Goal: Transaction & Acquisition: Purchase product/service

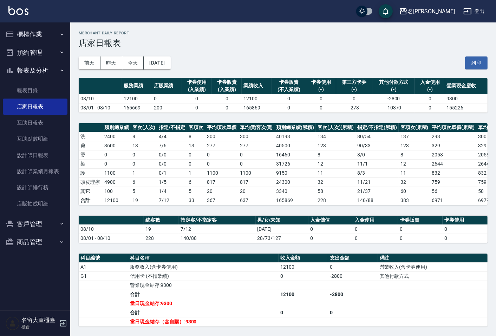
click at [45, 35] on button "櫃檯作業" at bounding box center [35, 34] width 65 height 18
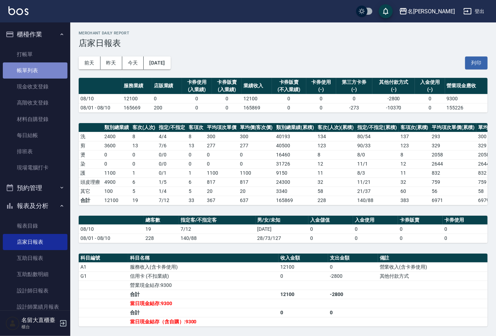
click at [47, 70] on link "帳單列表" at bounding box center [35, 70] width 65 height 16
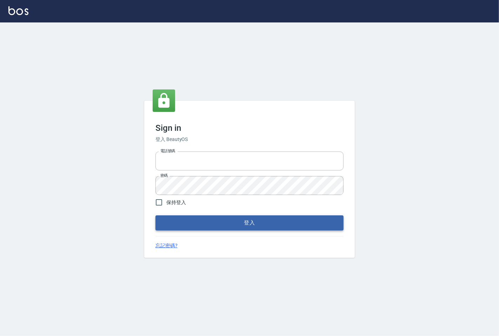
type input "25331148"
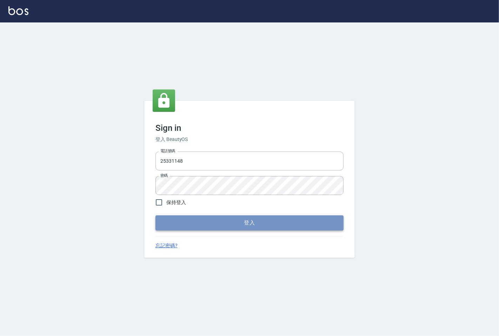
click at [230, 216] on button "登入" at bounding box center [249, 223] width 188 height 15
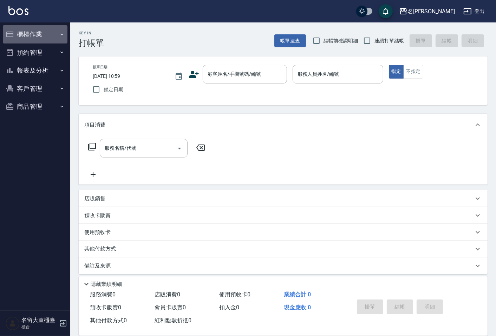
click at [54, 35] on button "櫃檯作業" at bounding box center [35, 34] width 65 height 18
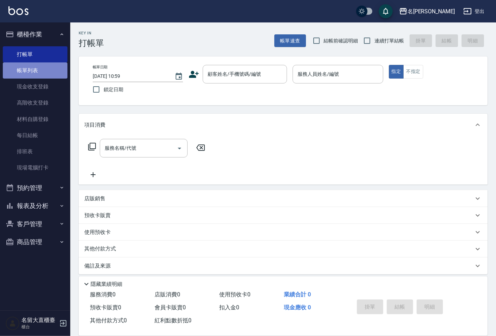
click at [50, 70] on link "帳單列表" at bounding box center [35, 70] width 65 height 16
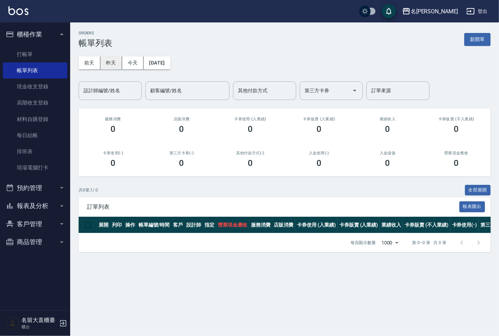
click at [112, 62] on button "昨天" at bounding box center [111, 63] width 22 height 13
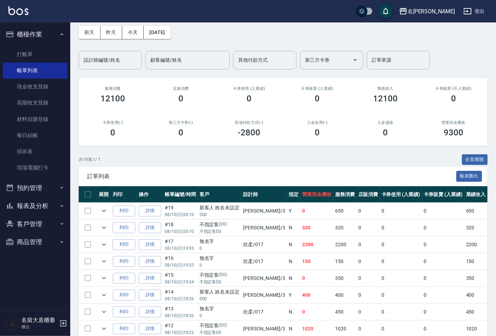
scroll to position [18, 0]
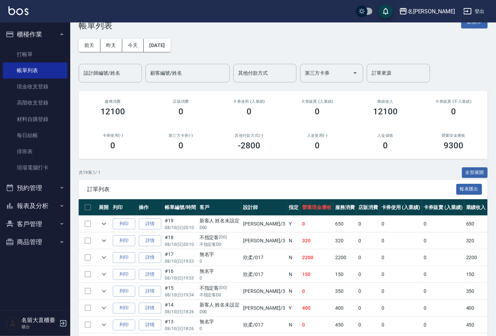
click at [119, 75] on input "設計師編號/姓名" at bounding box center [110, 73] width 57 height 12
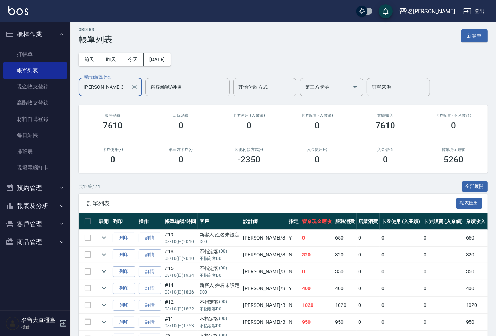
scroll to position [0, 0]
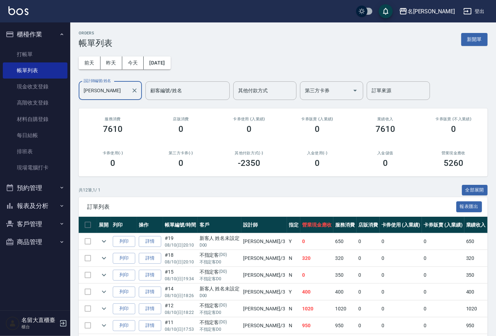
type input "郭"
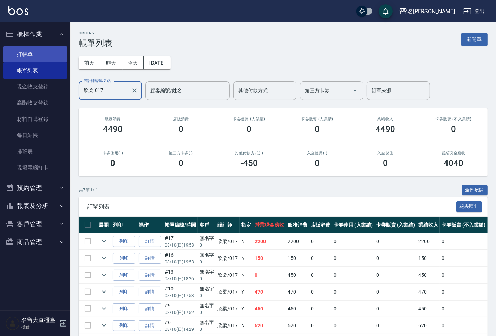
type input "欣柔-017"
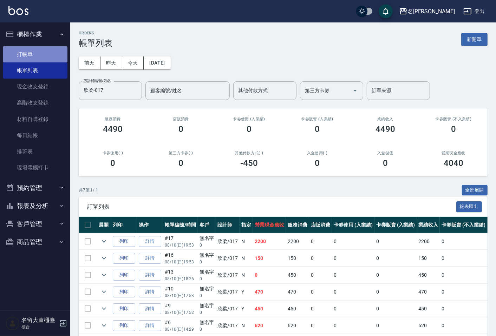
click at [48, 46] on link "打帳單" at bounding box center [35, 54] width 65 height 16
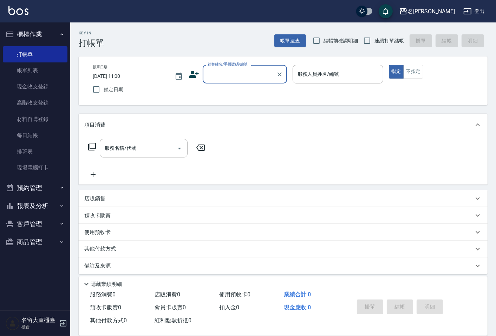
click at [52, 211] on button "報表及分析" at bounding box center [35, 206] width 65 height 18
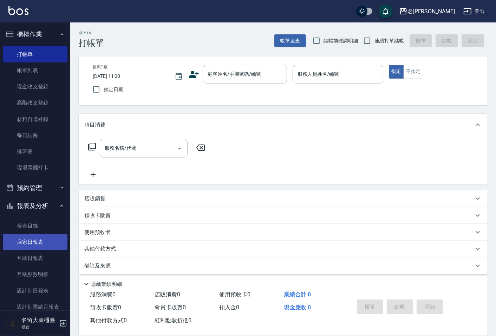
click at [50, 249] on link "店家日報表" at bounding box center [35, 242] width 65 height 16
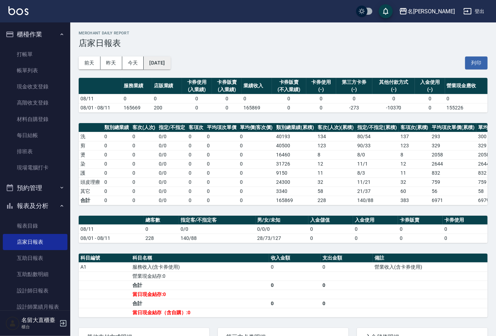
click at [170, 64] on button "2025/08/11" at bounding box center [157, 63] width 27 height 13
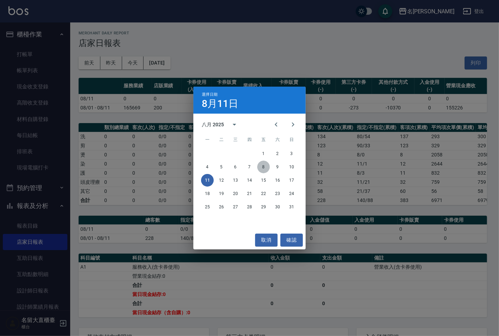
click at [263, 168] on button "8" at bounding box center [263, 167] width 13 height 13
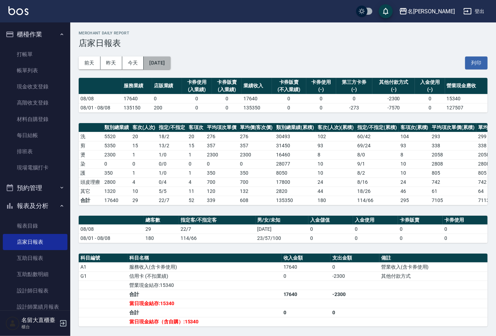
click at [166, 66] on button "2025/08/08" at bounding box center [157, 63] width 27 height 13
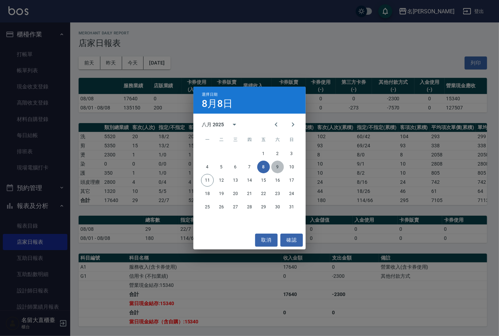
click at [274, 166] on button "9" at bounding box center [277, 167] width 13 height 13
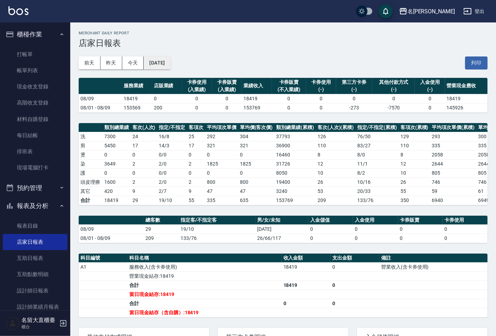
drag, startPoint x: 164, startPoint y: 54, endPoint x: 171, endPoint y: 64, distance: 12.1
click at [164, 57] on div "前天 昨天 今天 2025/08/09 列印" at bounding box center [283, 63] width 409 height 30
click at [170, 64] on button "2025/08/09" at bounding box center [157, 63] width 27 height 13
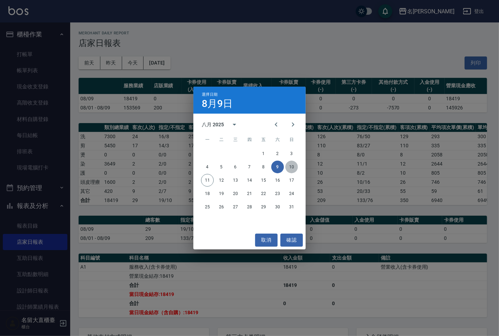
click at [291, 165] on button "10" at bounding box center [291, 167] width 13 height 13
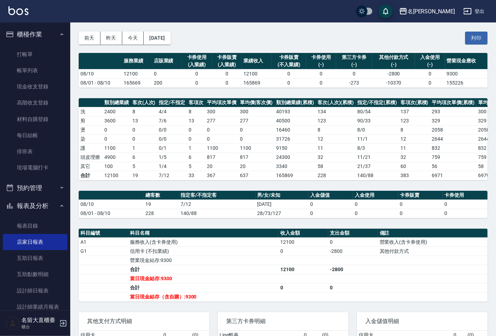
scroll to position [39, 0]
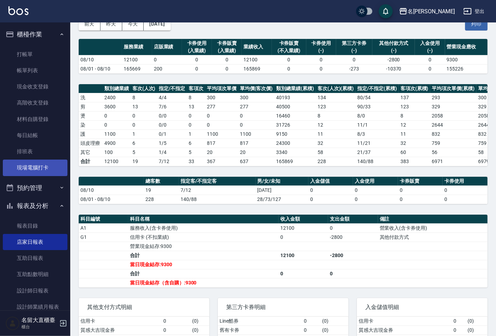
click at [32, 167] on link "現場電腦打卡" at bounding box center [35, 168] width 65 height 16
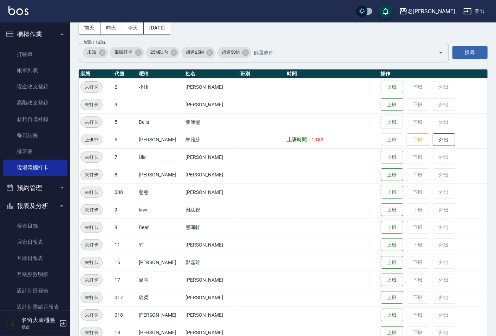
scroll to position [117, 0]
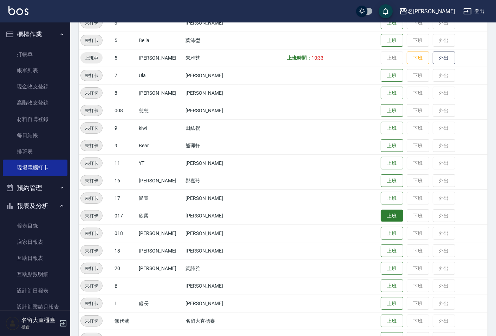
click at [380, 212] on button "上班" at bounding box center [391, 216] width 22 height 12
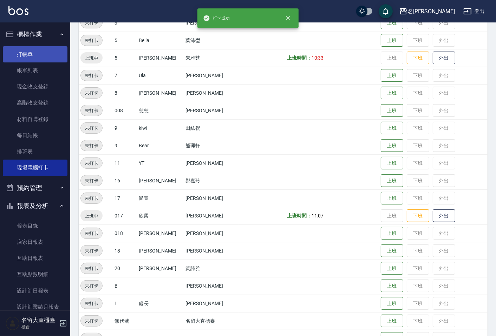
click at [36, 48] on link "打帳單" at bounding box center [35, 54] width 65 height 16
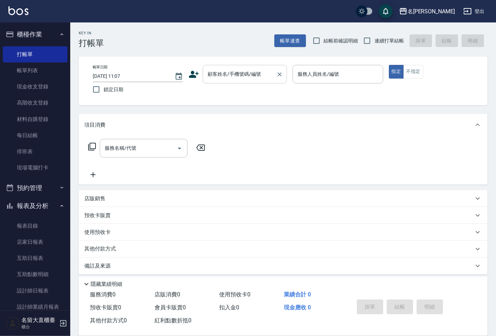
click at [266, 84] on div "帳單日期 2025/08/11 11:07 鎖定日期 顧客姓名/手機號碼/編號 顧客姓名/手機號碼/編號 服務人員姓名/編號 服務人員姓名/編號 指定 不指定" at bounding box center [283, 81] width 392 height 32
click at [266, 78] on input "顧客姓名/手機號碼/編號" at bounding box center [239, 74] width 67 height 12
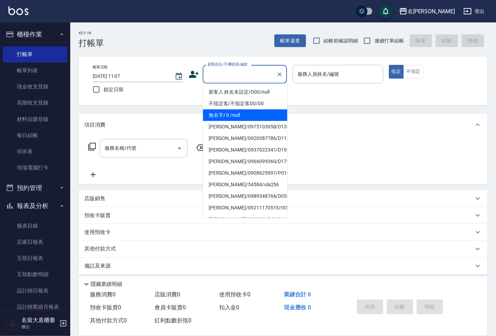
click at [255, 114] on li "無名字/ 0 /null" at bounding box center [245, 116] width 84 height 12
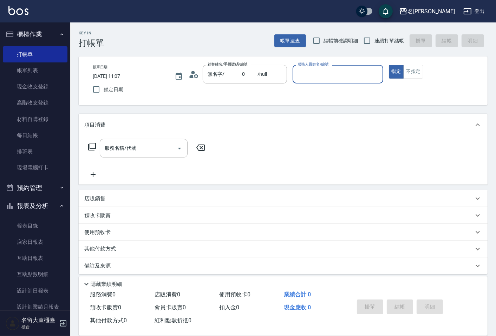
type input "無名字/ 0 /null"
type input "Reese-5"
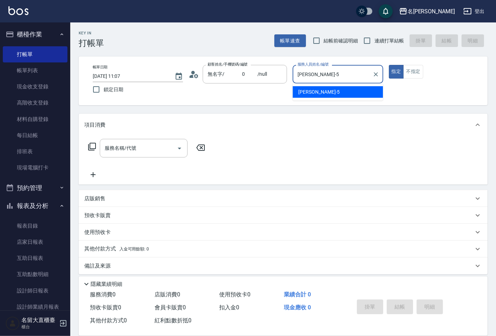
type button "true"
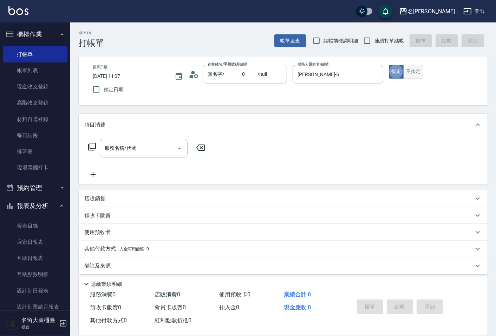
click at [406, 70] on button "不指定" at bounding box center [413, 72] width 20 height 14
click at [367, 39] on input "連續打單結帳" at bounding box center [366, 40] width 15 height 15
checkbox input "true"
click at [168, 150] on input "服務名稱/代號" at bounding box center [138, 148] width 71 height 12
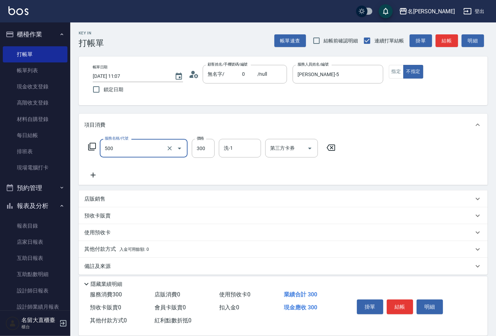
type input "洗髮(500)"
click at [447, 44] on button "結帳" at bounding box center [446, 40] width 22 height 13
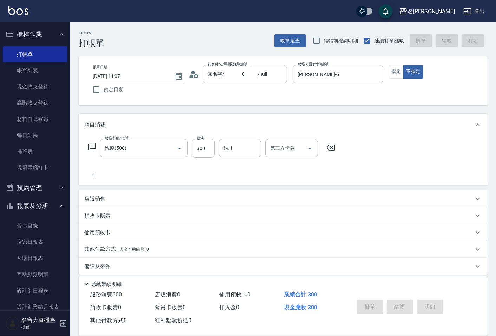
type input "2025/08/11 11:24"
